Goal: Transaction & Acquisition: Book appointment/travel/reservation

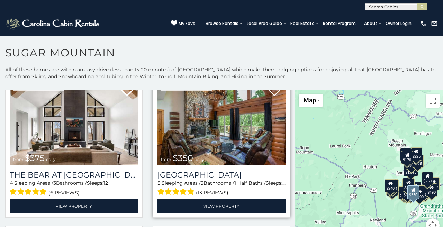
scroll to position [32, 0]
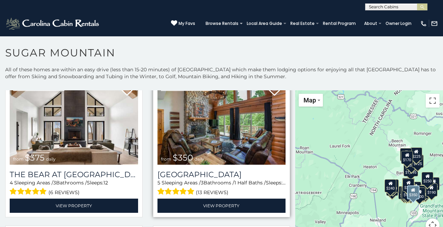
click at [236, 143] on img at bounding box center [222, 122] width 128 height 86
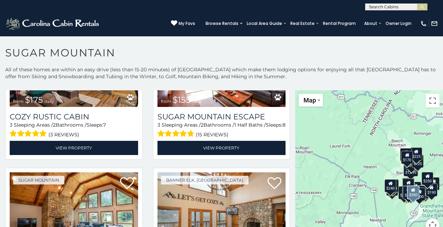
scroll to position [0, 0]
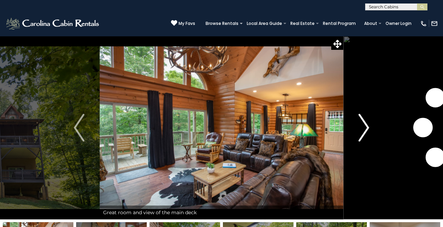
click at [368, 124] on img "Next" at bounding box center [364, 128] width 10 height 28
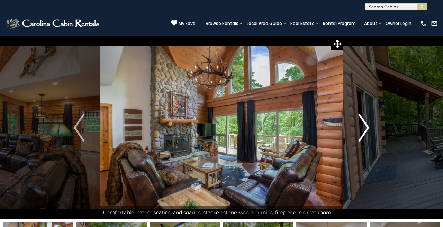
click at [368, 124] on img "Next" at bounding box center [364, 128] width 10 height 28
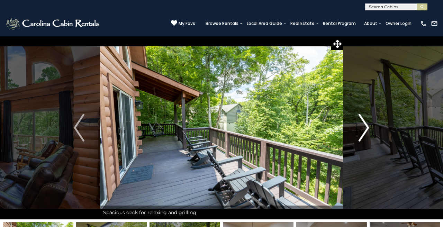
click at [368, 125] on img "Next" at bounding box center [364, 128] width 10 height 28
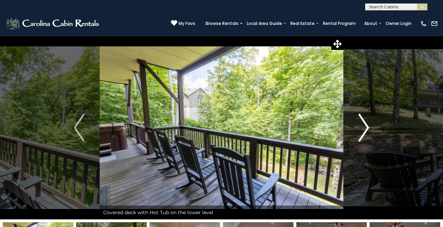
click at [368, 125] on img "Next" at bounding box center [364, 128] width 10 height 28
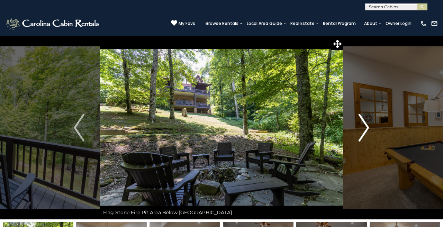
click at [369, 125] on img "Next" at bounding box center [364, 128] width 10 height 28
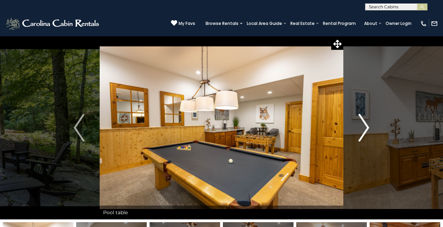
click at [369, 126] on img "Next" at bounding box center [364, 128] width 10 height 28
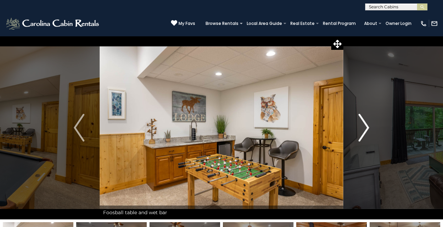
click at [369, 126] on img "Next" at bounding box center [364, 128] width 10 height 28
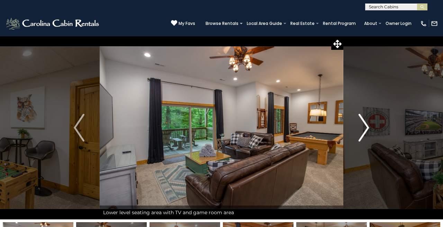
click at [369, 126] on img "Next" at bounding box center [364, 128] width 10 height 28
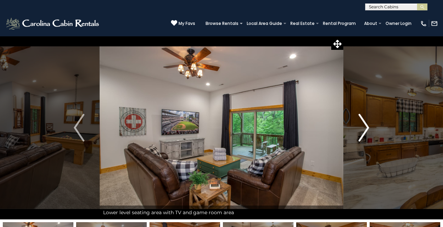
click at [369, 126] on img "Next" at bounding box center [364, 128] width 10 height 28
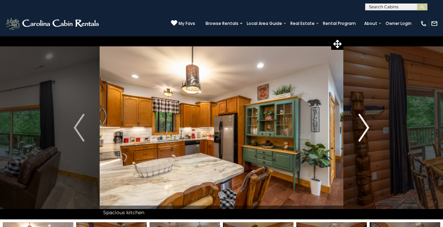
click at [370, 127] on button "Next" at bounding box center [364, 128] width 41 height 184
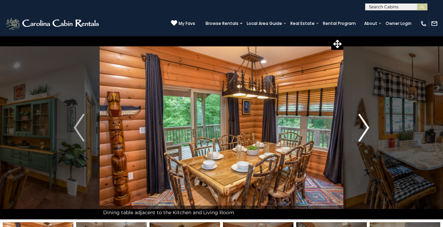
click at [371, 129] on button "Next" at bounding box center [364, 128] width 41 height 184
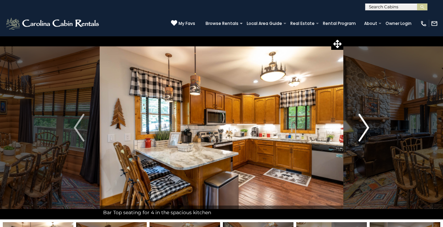
click at [371, 129] on button "Next" at bounding box center [364, 128] width 41 height 184
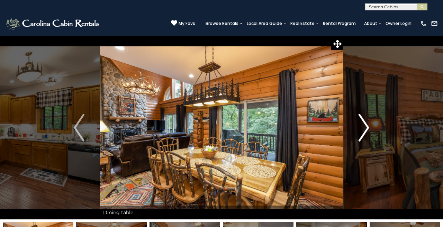
click at [372, 130] on button "Next" at bounding box center [364, 128] width 41 height 184
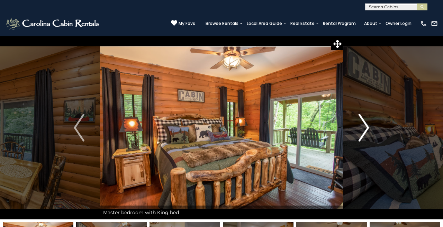
click at [372, 130] on button "Next" at bounding box center [364, 128] width 41 height 184
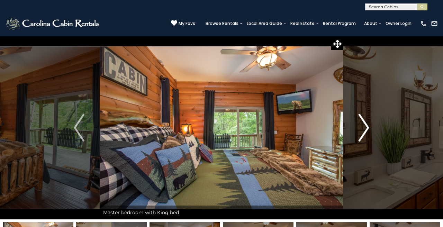
click at [372, 130] on button "Next" at bounding box center [364, 128] width 41 height 184
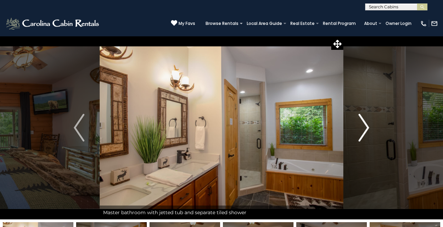
click at [372, 130] on button "Next" at bounding box center [364, 128] width 41 height 184
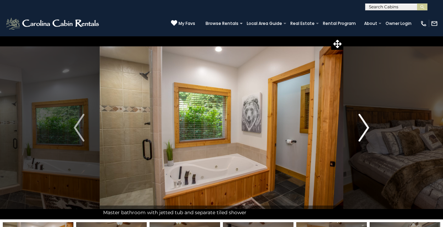
click at [372, 130] on button "Next" at bounding box center [364, 128] width 41 height 184
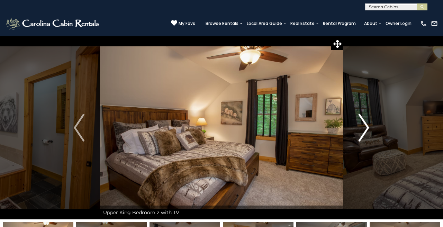
click at [372, 130] on button "Next" at bounding box center [364, 128] width 41 height 184
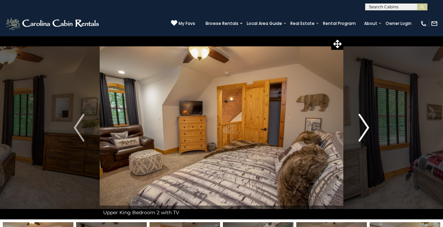
click at [372, 130] on button "Next" at bounding box center [364, 128] width 41 height 184
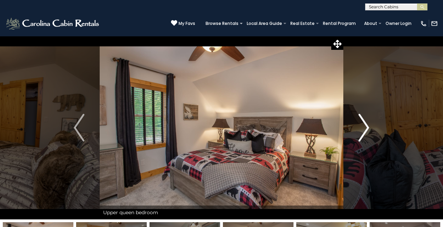
click at [372, 130] on button "Next" at bounding box center [364, 128] width 41 height 184
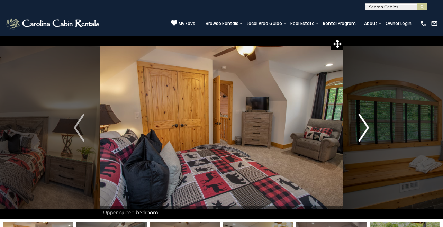
click at [372, 130] on button "Next" at bounding box center [364, 128] width 41 height 184
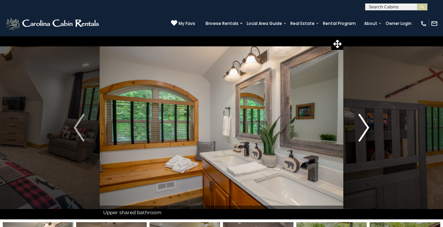
click at [372, 130] on button "Next" at bounding box center [364, 128] width 41 height 184
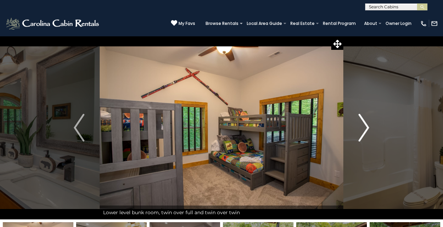
click at [372, 130] on button "Next" at bounding box center [364, 128] width 41 height 184
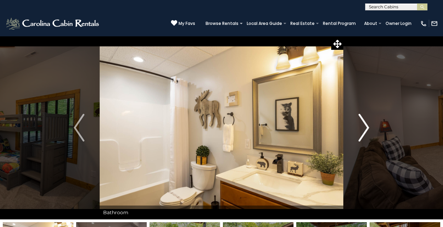
click at [372, 130] on button "Next" at bounding box center [364, 128] width 41 height 184
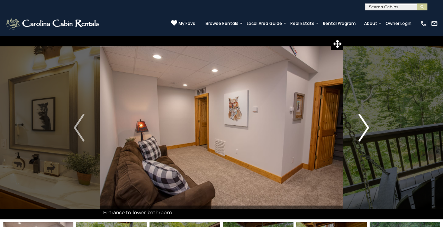
click at [372, 130] on button "Next" at bounding box center [364, 128] width 41 height 184
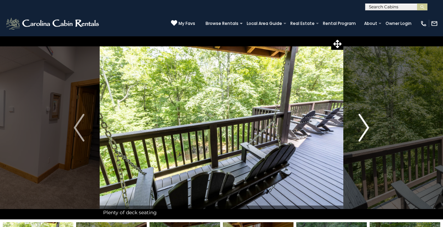
click at [372, 130] on button "Next" at bounding box center [364, 128] width 41 height 184
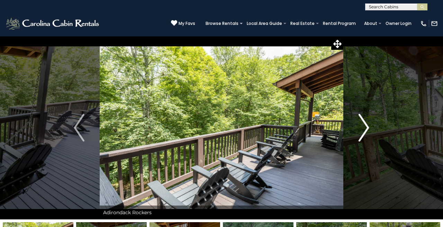
click at [373, 130] on button "Next" at bounding box center [364, 128] width 41 height 184
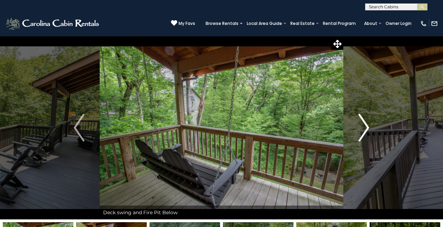
click at [373, 130] on button "Next" at bounding box center [364, 128] width 41 height 184
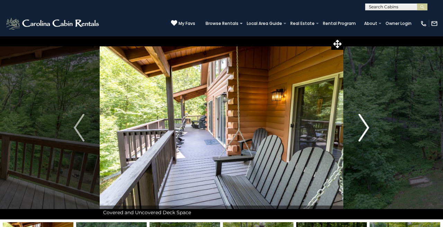
click at [373, 130] on button "Next" at bounding box center [364, 128] width 41 height 184
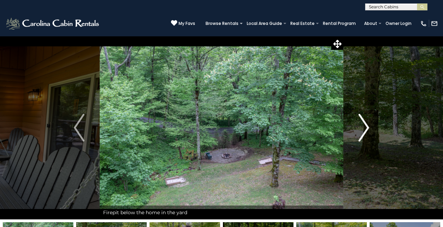
click at [373, 130] on button "Next" at bounding box center [364, 128] width 41 height 184
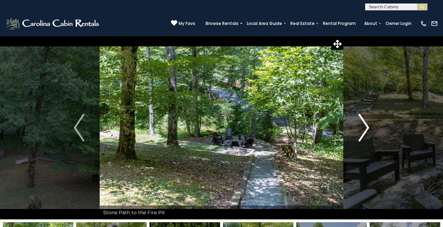
click at [373, 130] on button "Next" at bounding box center [364, 128] width 41 height 184
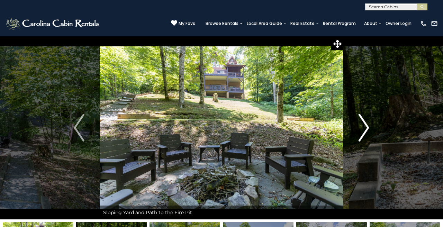
click at [373, 130] on button "Next" at bounding box center [364, 128] width 41 height 184
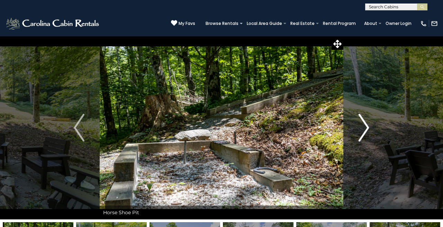
click at [373, 130] on button "Next" at bounding box center [364, 128] width 41 height 184
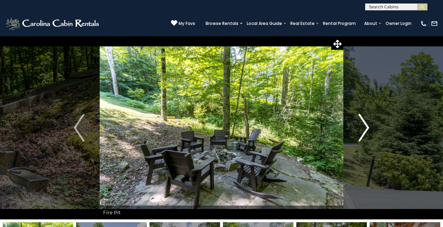
click at [373, 130] on button "Next" at bounding box center [364, 128] width 41 height 184
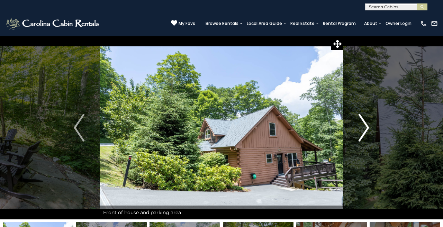
click at [373, 130] on button "Next" at bounding box center [364, 128] width 41 height 184
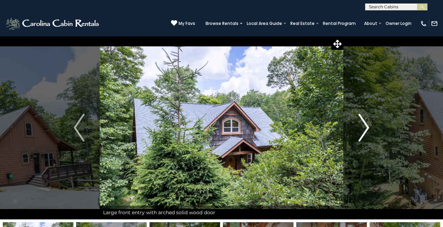
click at [373, 131] on button "Next" at bounding box center [364, 128] width 41 height 184
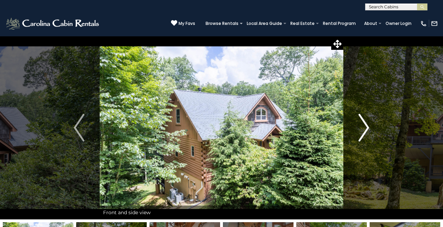
click at [373, 131] on button "Next" at bounding box center [364, 128] width 41 height 184
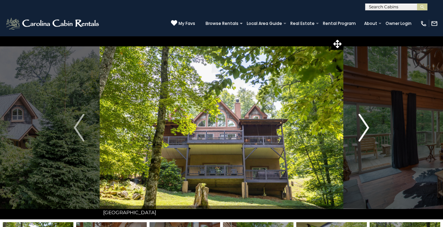
click at [373, 131] on button "Next" at bounding box center [364, 128] width 41 height 184
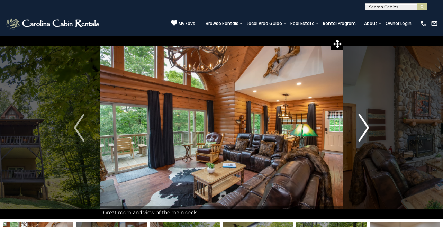
click at [373, 131] on button "Next" at bounding box center [364, 128] width 41 height 184
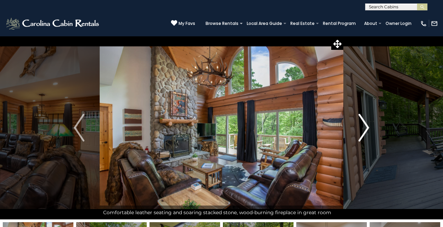
click at [373, 131] on button "Next" at bounding box center [364, 128] width 41 height 184
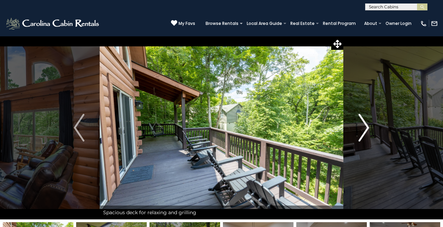
click at [373, 131] on button "Next" at bounding box center [364, 128] width 41 height 184
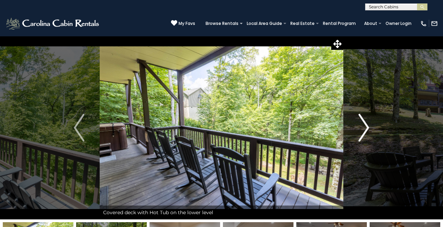
click at [373, 131] on button "Next" at bounding box center [364, 128] width 41 height 184
